Goal: Transaction & Acquisition: Purchase product/service

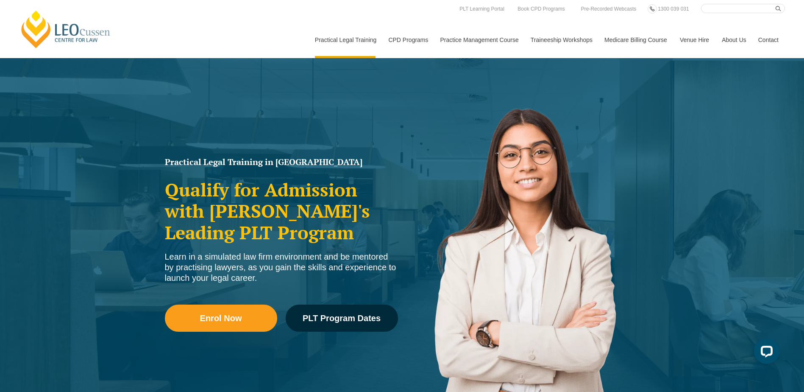
scroll to position [342, 0]
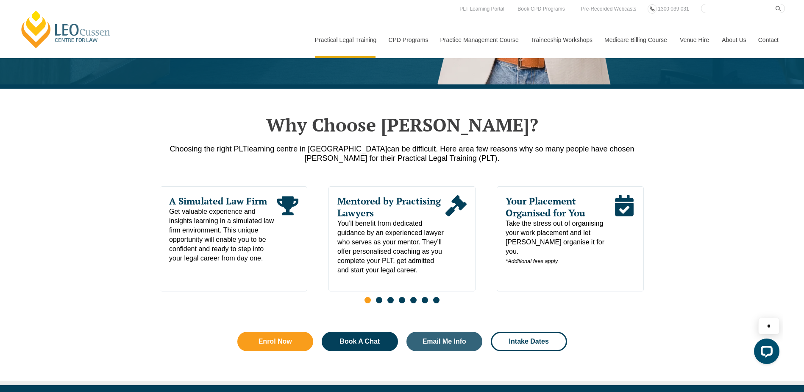
click at [712, 6] on input "Search here" at bounding box center [743, 8] width 84 height 9
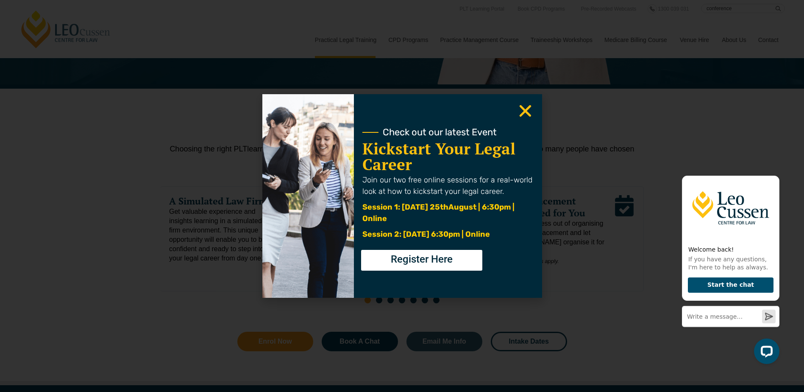
type input "conference"
click at [528, 112] on use "Close" at bounding box center [525, 111] width 12 height 12
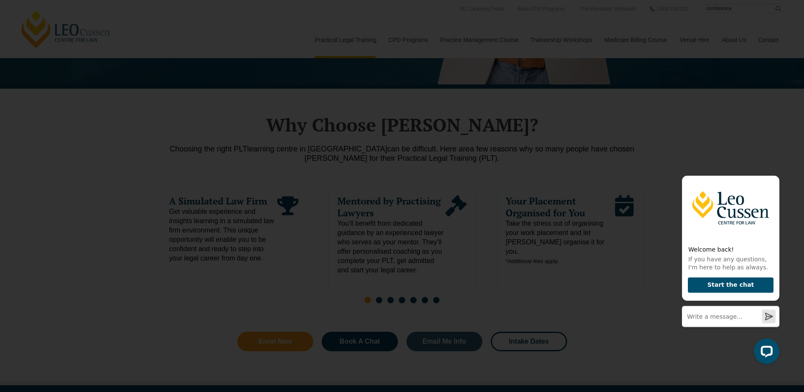
click at [523, 112] on use "Close" at bounding box center [525, 111] width 12 height 12
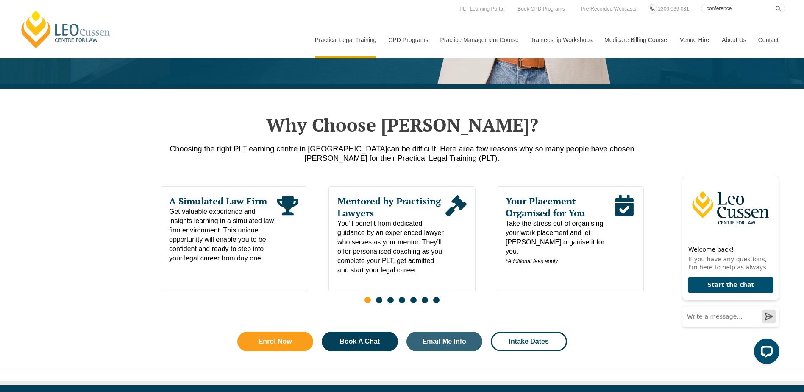
click at [739, 8] on input "conference" at bounding box center [743, 8] width 84 height 9
click at [776, 4] on button "submit" at bounding box center [780, 8] width 9 height 9
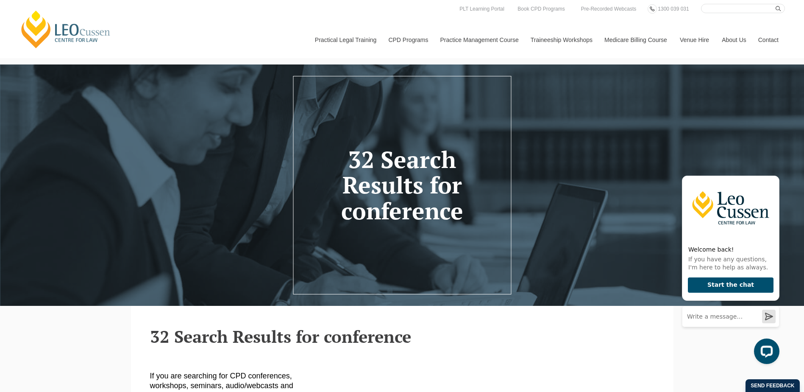
scroll to position [342, 0]
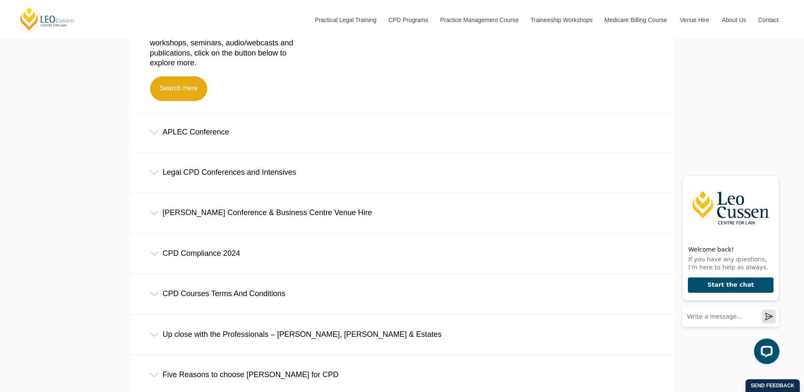
click at [154, 171] on div "Legal CPD Conferences and Intensives" at bounding box center [402, 172] width 542 height 39
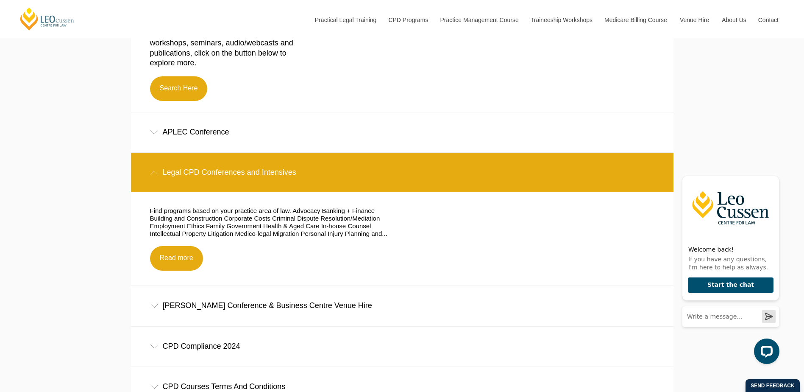
click at [154, 171] on div "Legal CPD Conferences and Intensives" at bounding box center [402, 172] width 542 height 39
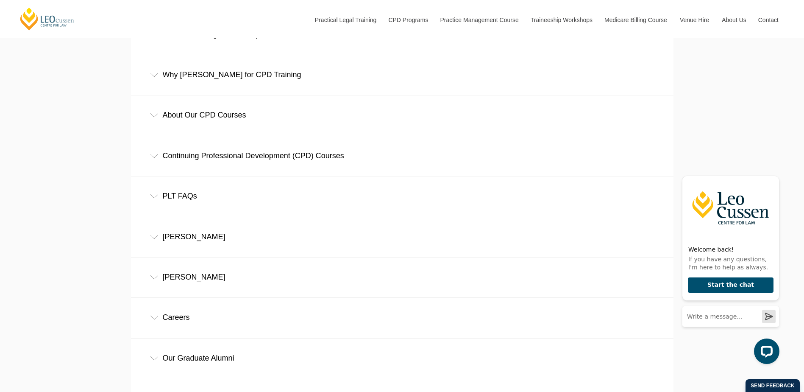
scroll to position [1712, 0]
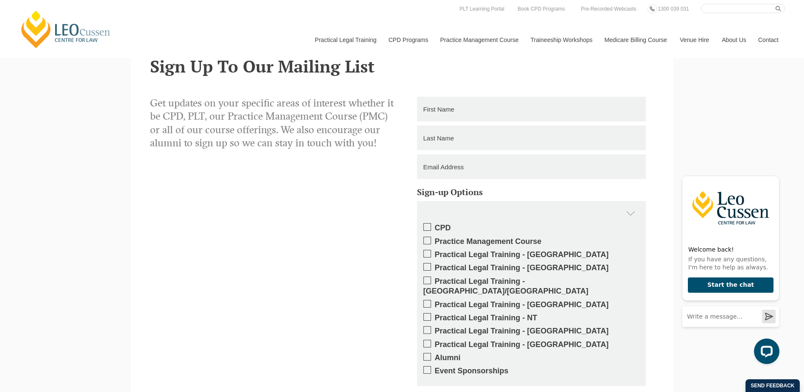
click at [715, 10] on input "Search here" at bounding box center [743, 8] width 84 height 9
type input "wills & estates"
click at [776, 4] on button "submit" at bounding box center [780, 8] width 9 height 9
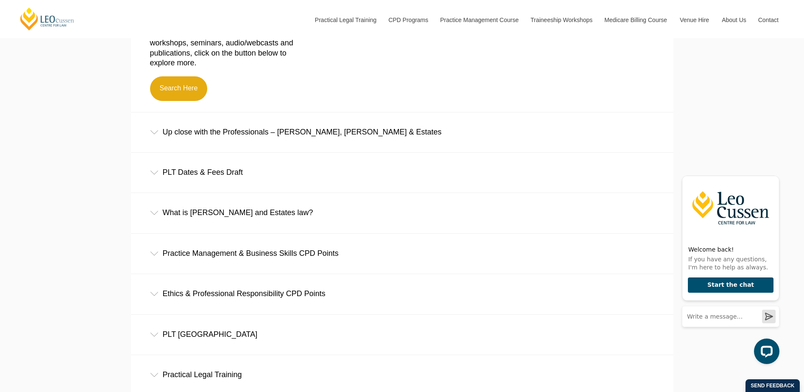
scroll to position [685, 0]
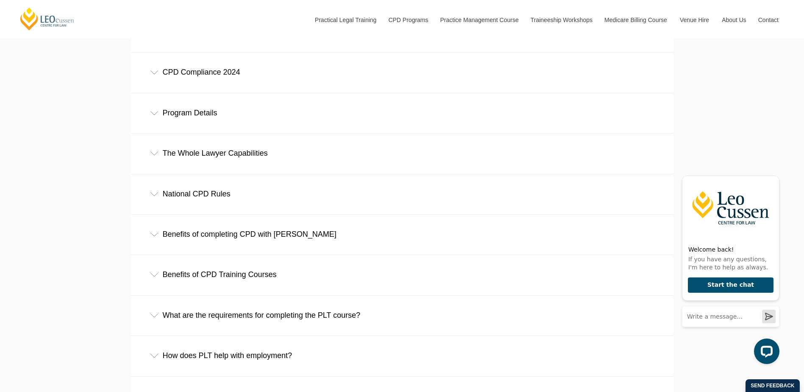
click at [195, 112] on div "Program Details" at bounding box center [402, 112] width 542 height 39
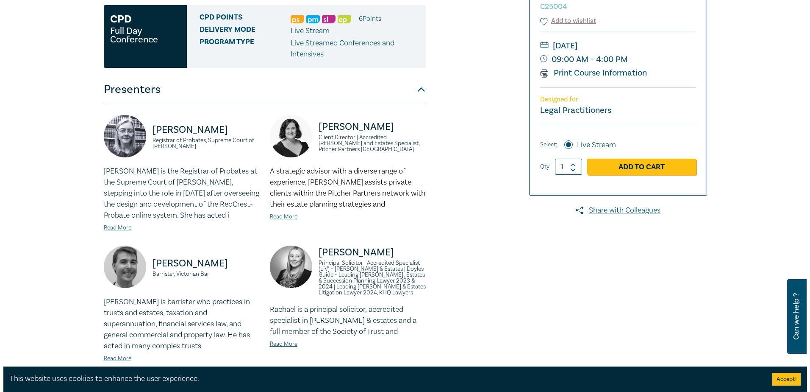
scroll to position [150, 0]
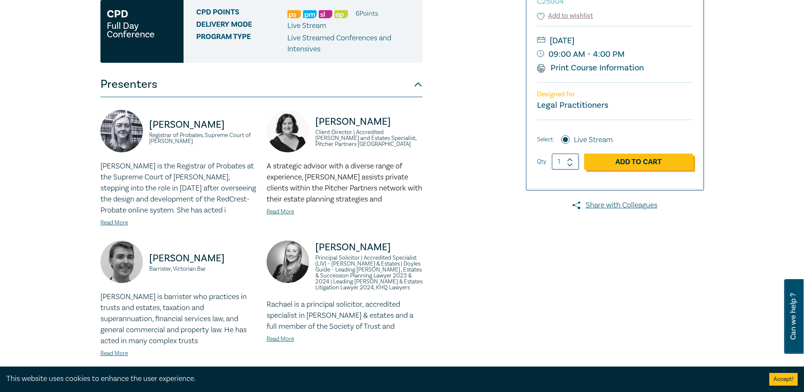
click at [620, 161] on link "Add to Cart" at bounding box center [638, 161] width 109 height 16
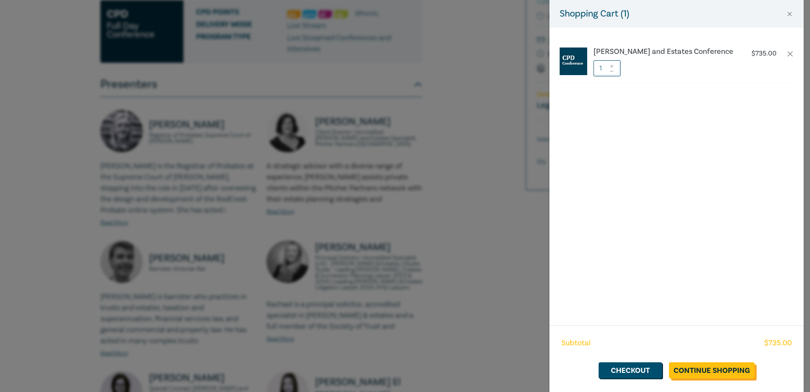
click at [698, 372] on link "Continue Shopping" at bounding box center [712, 370] width 86 height 16
